Goal: Information Seeking & Learning: Learn about a topic

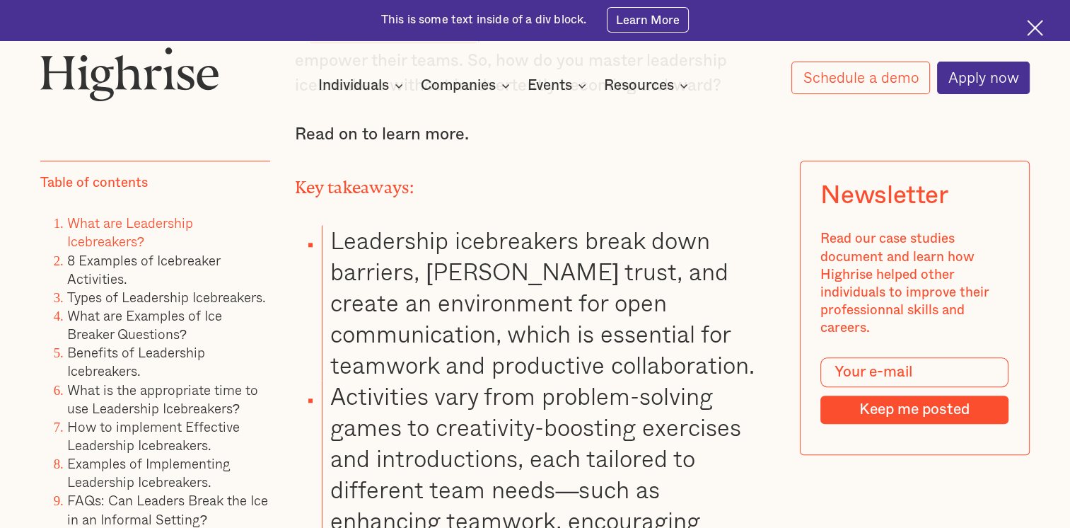
scroll to position [1556, 0]
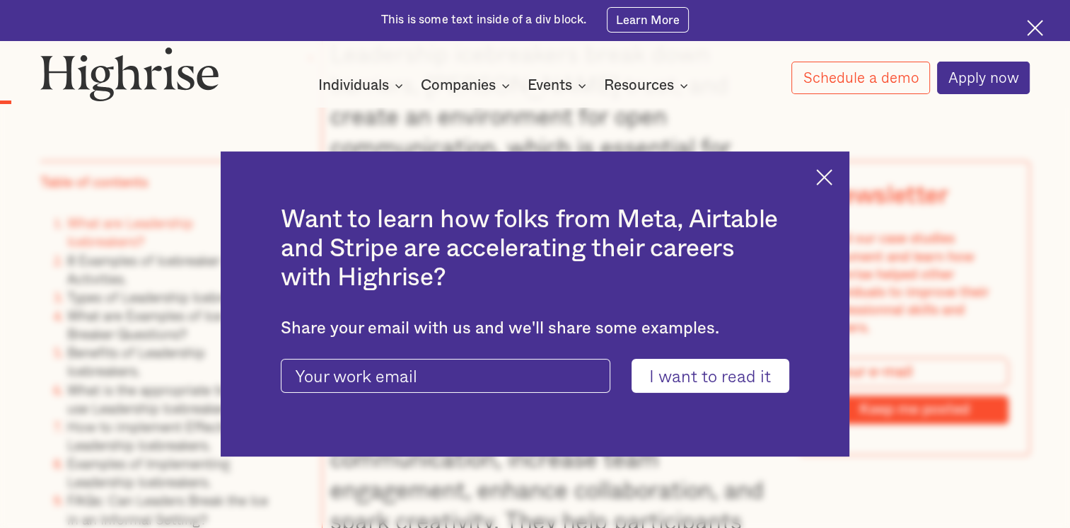
click at [832, 177] on img at bounding box center [824, 177] width 16 height 16
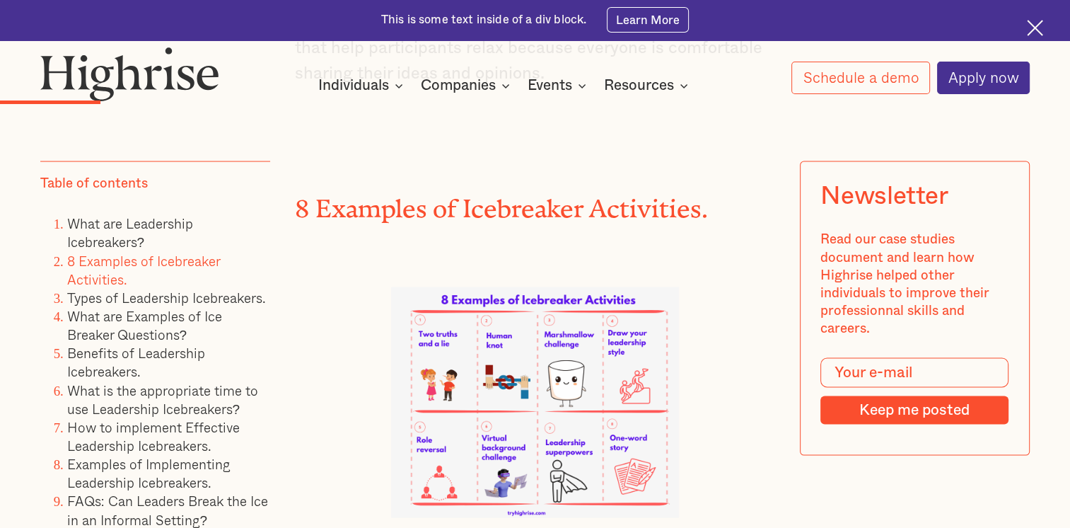
scroll to position [2970, 0]
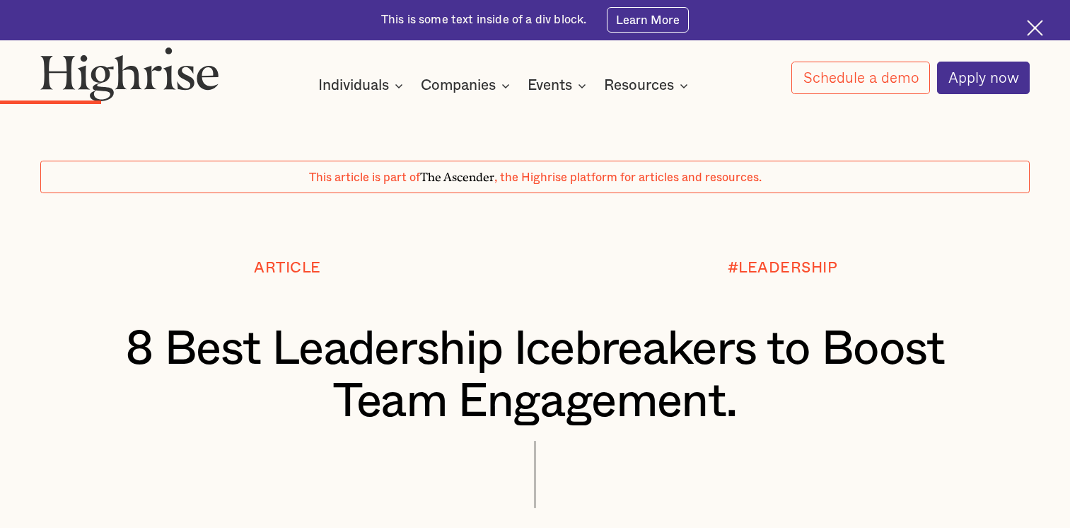
scroll to position [2970, 0]
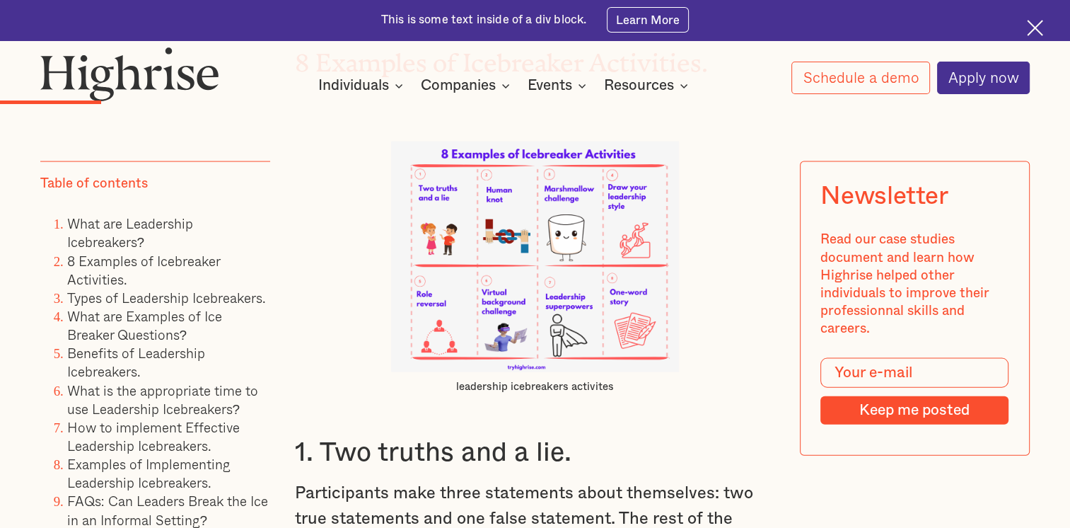
click at [495, 176] on img at bounding box center [535, 256] width 289 height 231
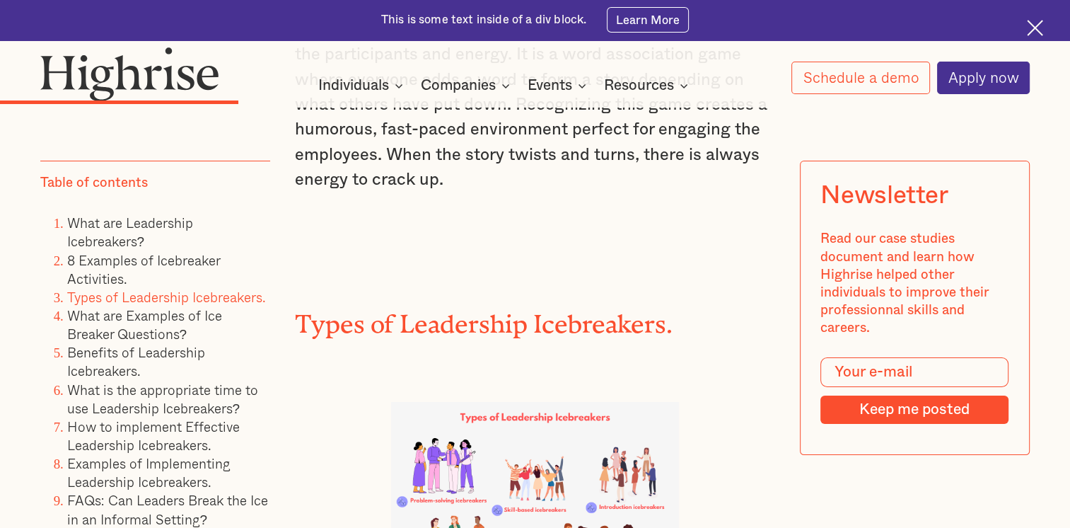
scroll to position [5374, 0]
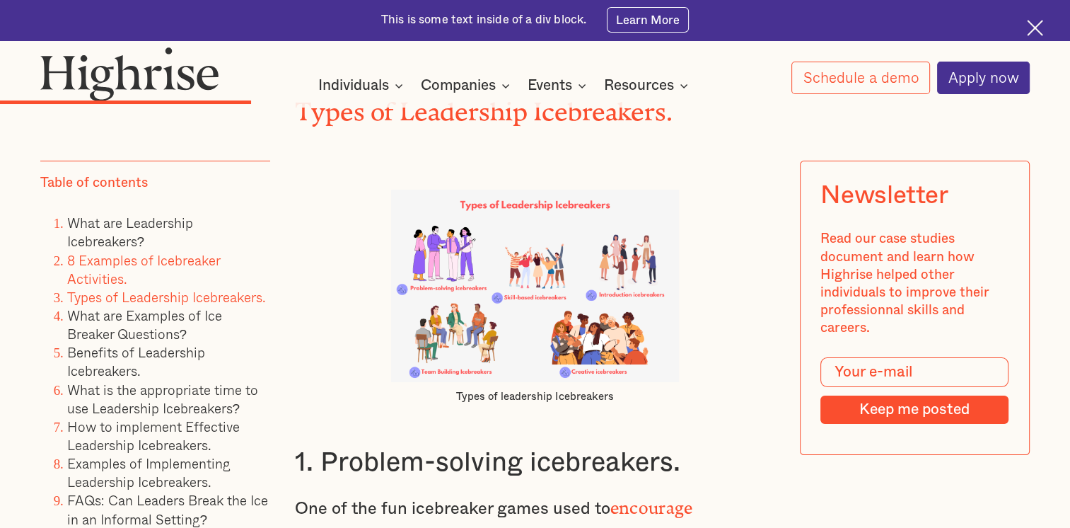
click at [156, 256] on link "8 Examples of Icebreaker Activities." at bounding box center [143, 269] width 153 height 39
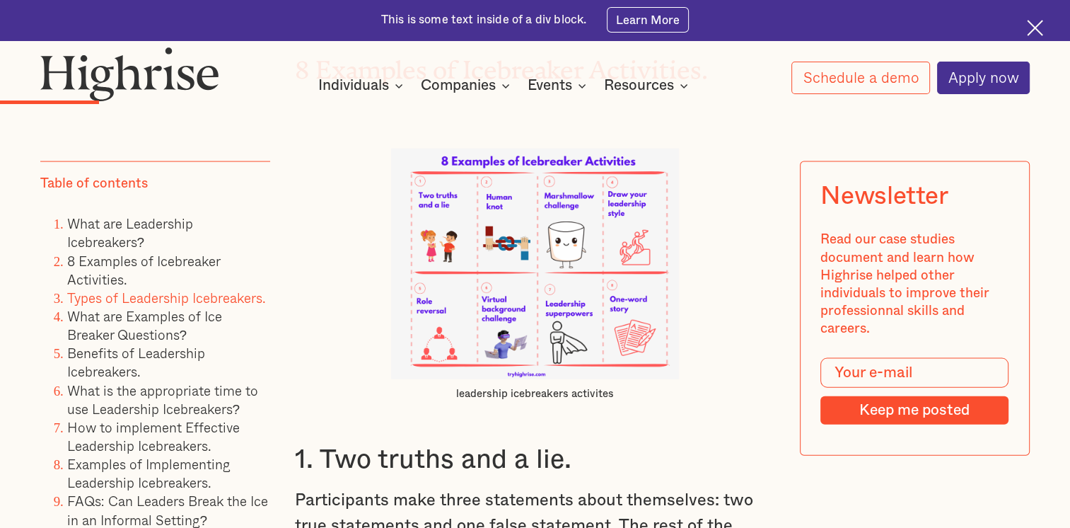
scroll to position [2956, 0]
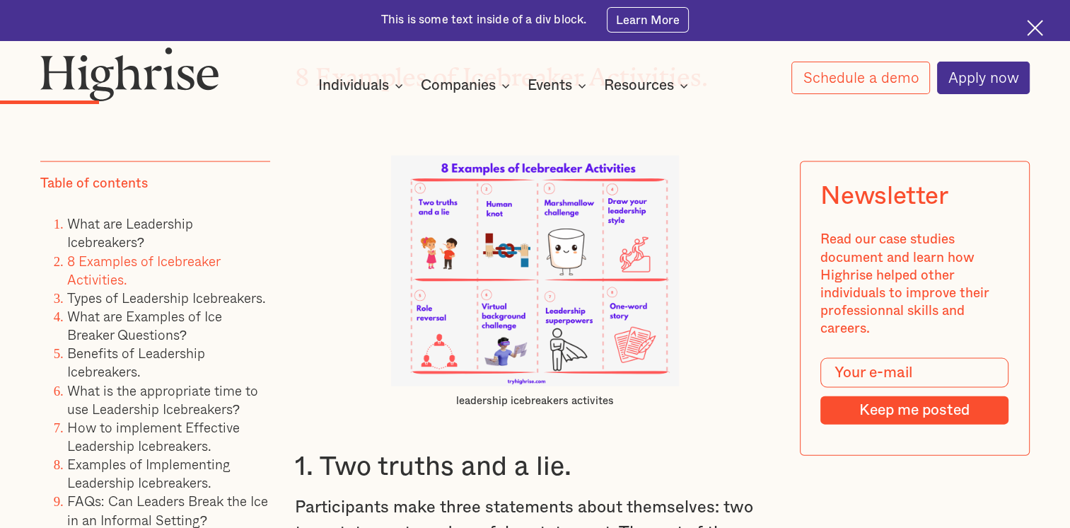
scroll to position [5374, 0]
